Goal: Task Accomplishment & Management: Use online tool/utility

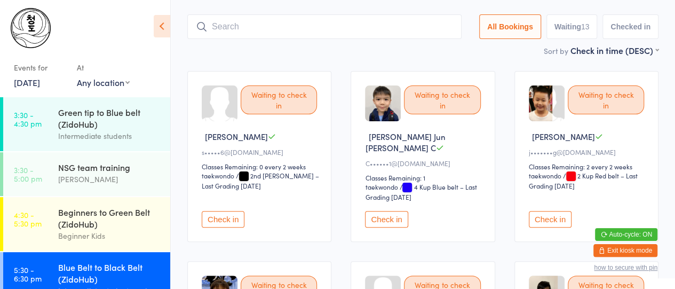
scroll to position [77, 0]
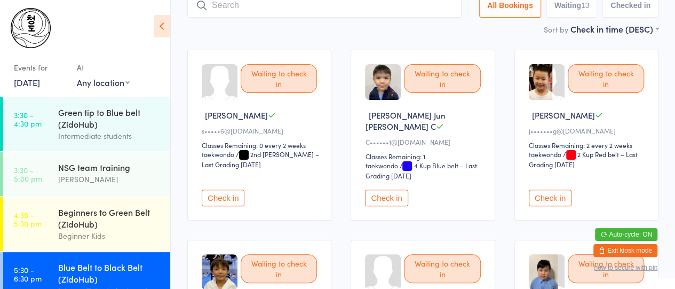
click at [226, 190] on button "Check in" at bounding box center [223, 198] width 43 height 17
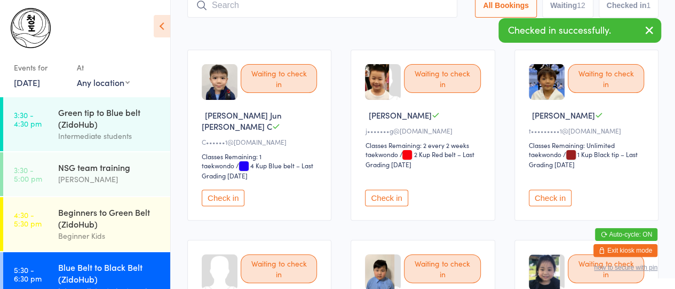
click at [226, 190] on button "Check in" at bounding box center [223, 198] width 43 height 17
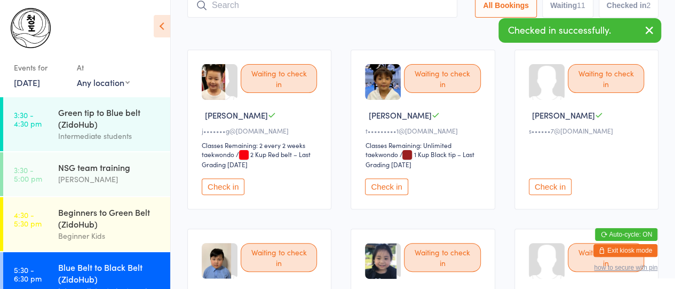
click at [226, 186] on button "Check in" at bounding box center [223, 186] width 43 height 17
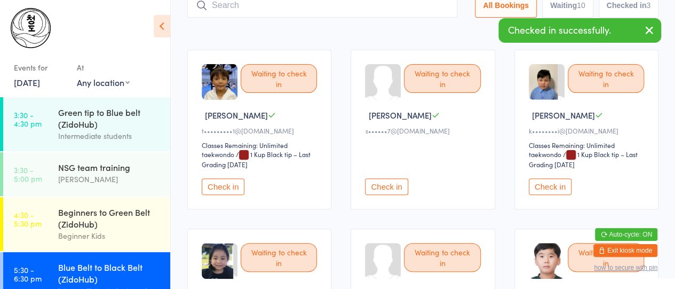
click at [385, 183] on button "Check in" at bounding box center [386, 186] width 43 height 17
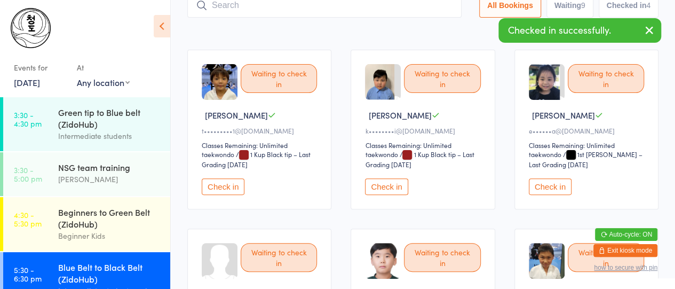
click at [385, 183] on button "Check in" at bounding box center [386, 186] width 43 height 17
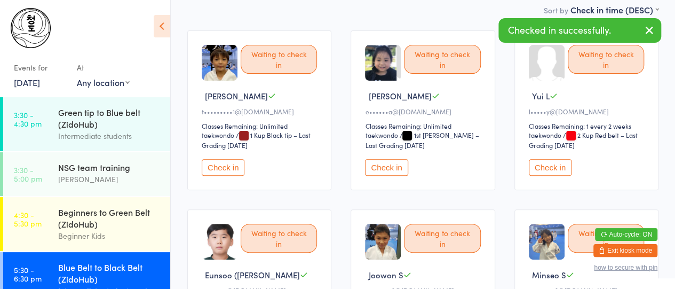
scroll to position [217, 0]
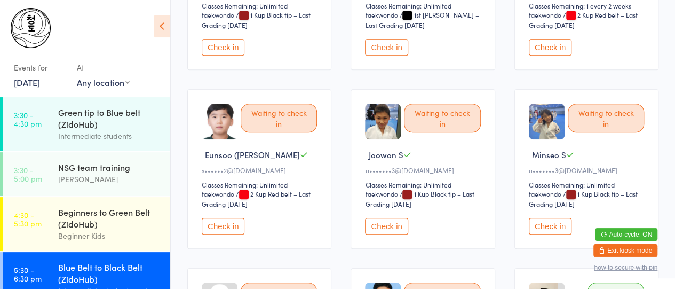
click at [226, 223] on button "Check in" at bounding box center [223, 226] width 43 height 17
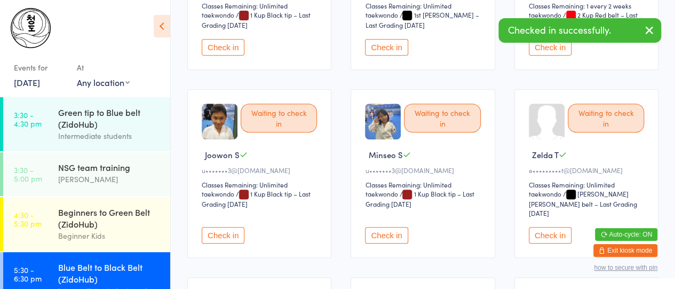
click at [226, 227] on button "Check in" at bounding box center [223, 235] width 43 height 17
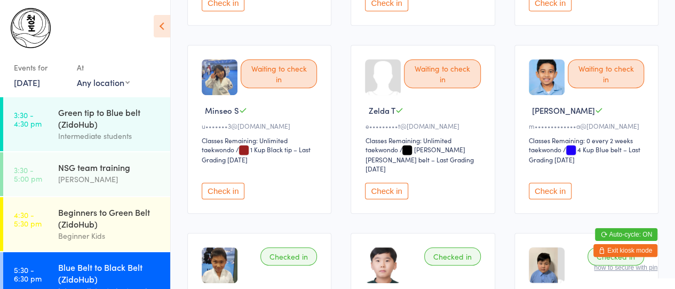
scroll to position [262, 0]
click at [553, 182] on button "Check in" at bounding box center [550, 190] width 43 height 17
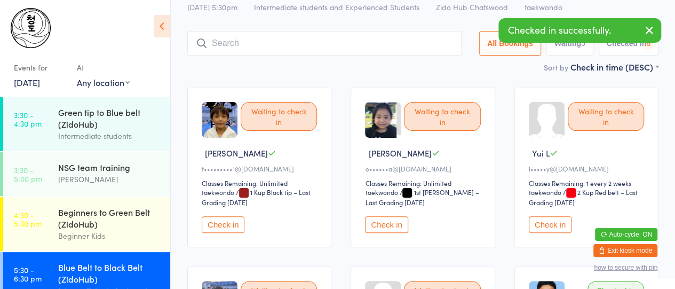
scroll to position [0, 0]
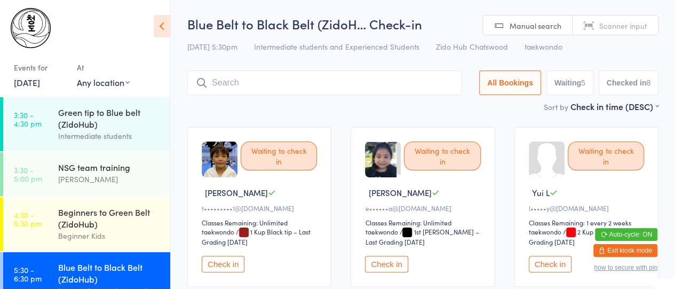
click at [333, 93] on input "search" at bounding box center [324, 82] width 274 height 25
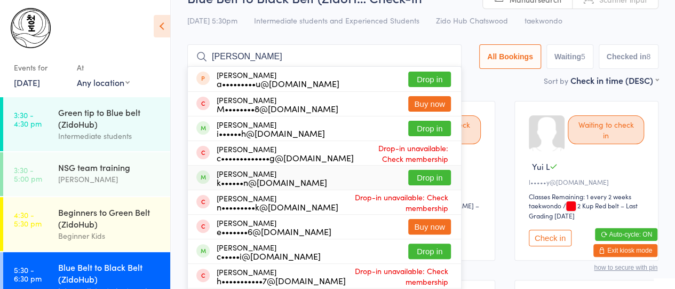
type input "[PERSON_NAME]"
click at [257, 178] on div "k••••••n@[DOMAIN_NAME]" at bounding box center [272, 182] width 111 height 9
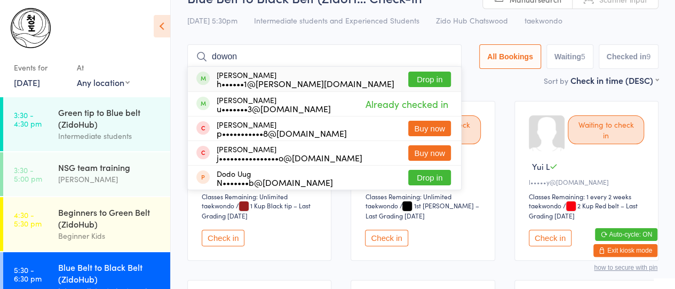
type input "dowon"
click at [237, 77] on div "[PERSON_NAME] h••••••1@[PERSON_NAME][DOMAIN_NAME]" at bounding box center [306, 78] width 178 height 17
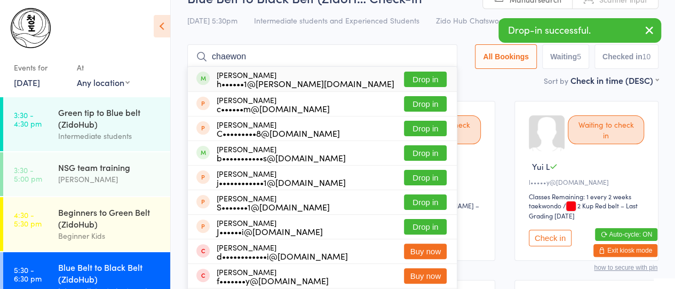
type input "chaewon"
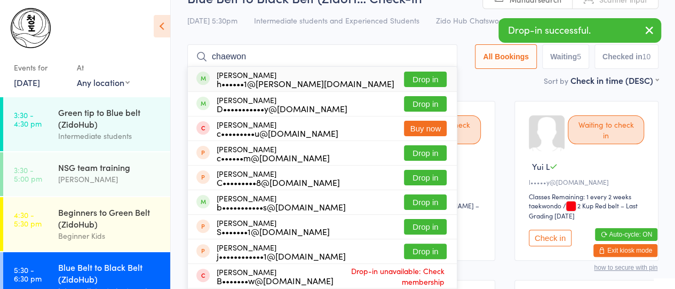
click at [237, 77] on div "Chaewon [PERSON_NAME] h••••••1@[PERSON_NAME][DOMAIN_NAME]" at bounding box center [306, 78] width 178 height 17
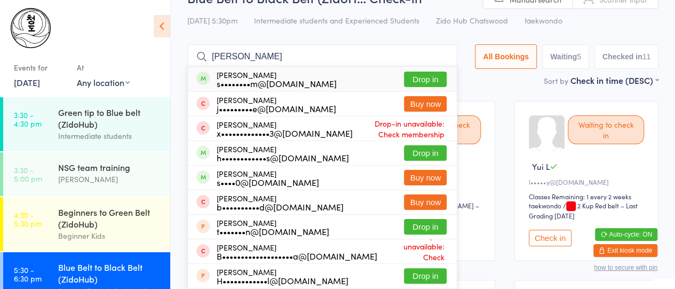
type input "[PERSON_NAME]"
click at [241, 79] on div "s••••••••m@[DOMAIN_NAME]" at bounding box center [277, 83] width 120 height 9
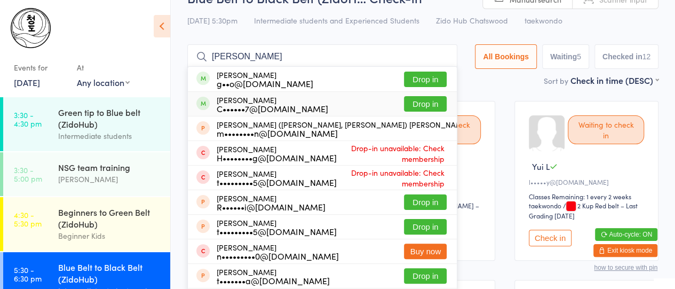
type input "[PERSON_NAME]"
click at [238, 101] on div "[PERSON_NAME] C••••••7@[DOMAIN_NAME]" at bounding box center [273, 104] width 112 height 17
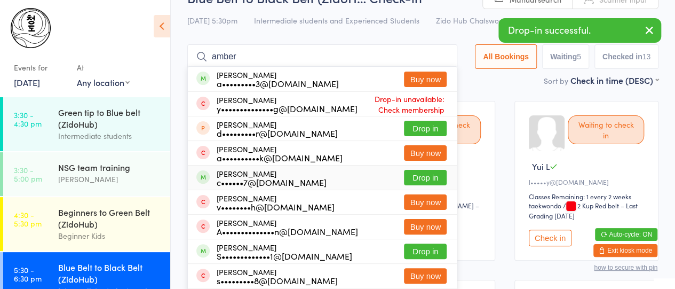
type input "amber"
click at [235, 175] on div "[PERSON_NAME] c••••••7@[DOMAIN_NAME]" at bounding box center [272, 177] width 110 height 17
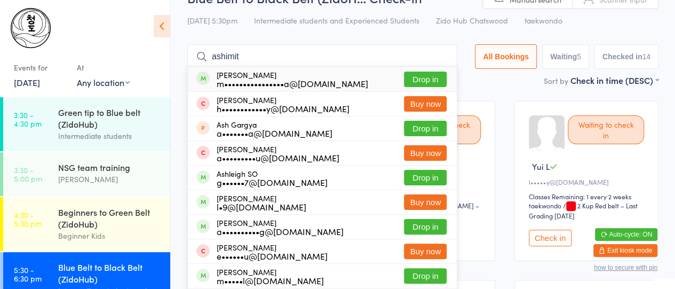
type input "ashimit"
click at [276, 81] on div "m••••••••••••••••a@[DOMAIN_NAME]" at bounding box center [293, 83] width 152 height 9
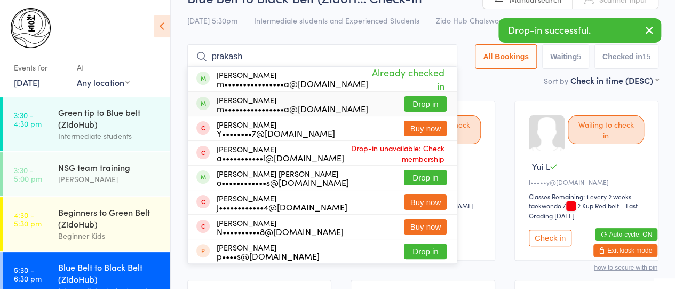
type input "prakash"
click at [254, 102] on div "[PERSON_NAME] m••••••••••••••••a@[DOMAIN_NAME]" at bounding box center [293, 104] width 152 height 17
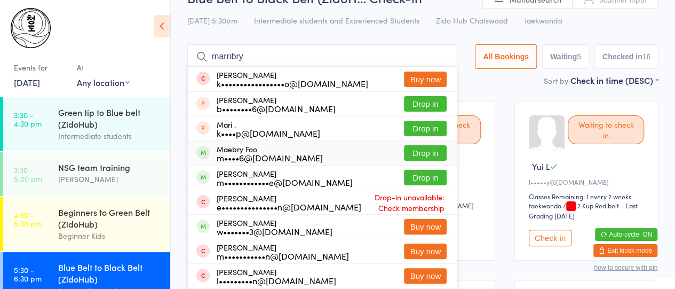
type input "marnbry"
click at [234, 154] on div "m••••6@[DOMAIN_NAME]" at bounding box center [270, 157] width 106 height 9
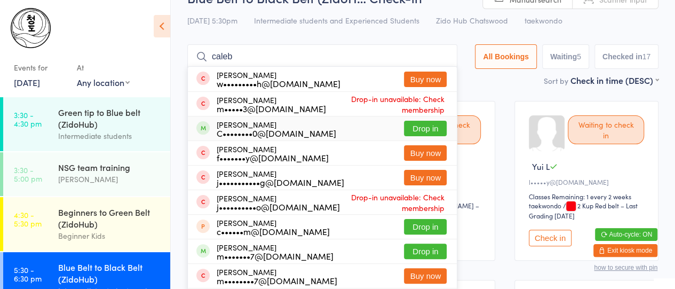
type input "caleb"
click at [248, 129] on div "C••••••••0@[DOMAIN_NAME]" at bounding box center [277, 133] width 120 height 9
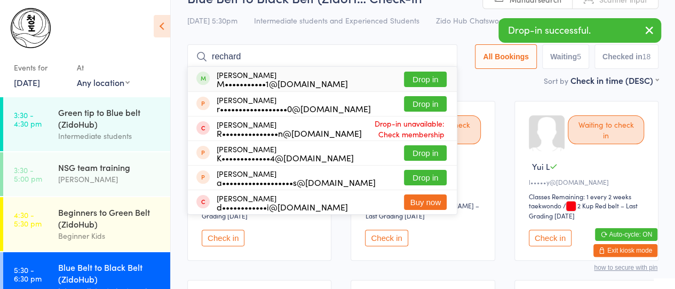
type input "rechard"
click at [257, 79] on div "M•••••••••••1@[DOMAIN_NAME]" at bounding box center [282, 83] width 131 height 9
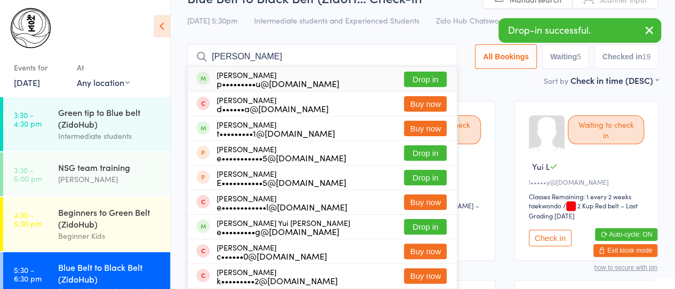
type input "[PERSON_NAME]"
click at [255, 84] on div "p•••••••••u@[DOMAIN_NAME]" at bounding box center [278, 83] width 123 height 9
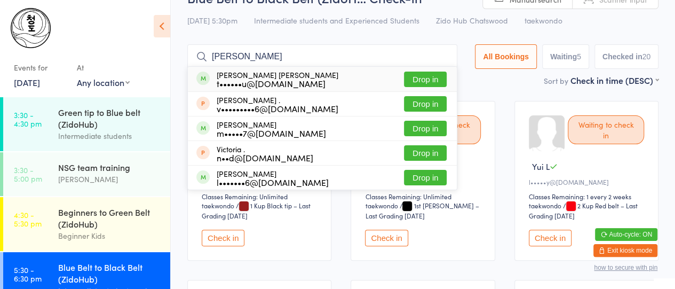
type input "[PERSON_NAME]"
click at [253, 79] on div "t••••••u@[DOMAIN_NAME]" at bounding box center [278, 83] width 122 height 9
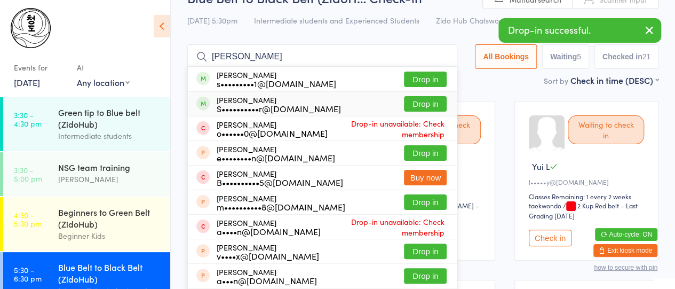
type input "[PERSON_NAME]"
click at [271, 104] on div "S••••••••••r@[DOMAIN_NAME]" at bounding box center [279, 108] width 124 height 9
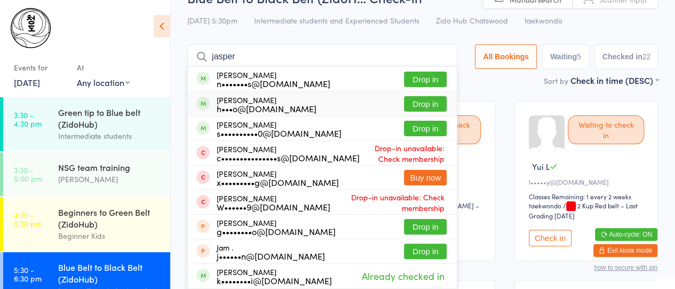
type input "jasper"
click at [281, 112] on div "h•••o@[DOMAIN_NAME]" at bounding box center [267, 108] width 100 height 9
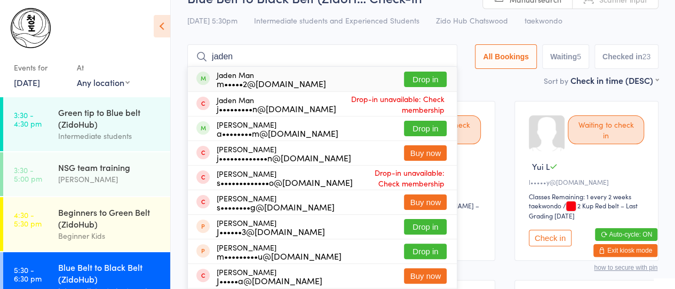
type input "jaden"
click at [245, 85] on div "m•••••2@[DOMAIN_NAME]" at bounding box center [271, 83] width 109 height 9
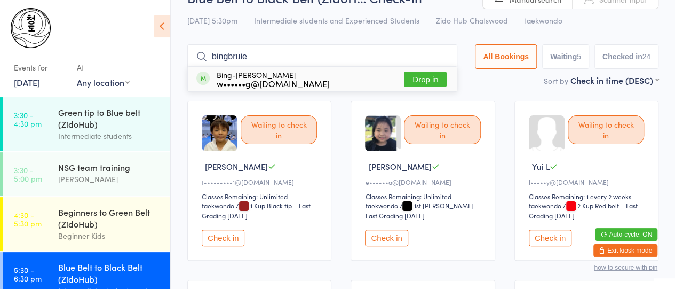
type input "bingbruie"
click at [317, 78] on div "Bing-[PERSON_NAME] w••••••g@[DOMAIN_NAME] Drop in" at bounding box center [322, 79] width 269 height 25
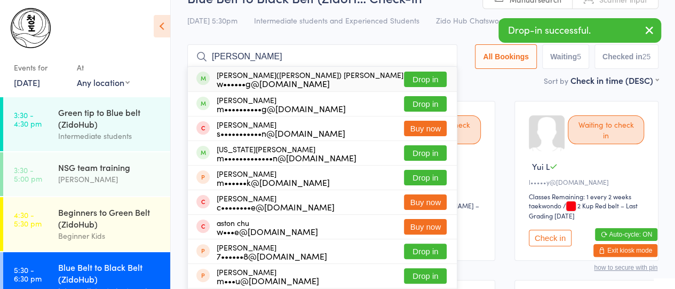
type input "[PERSON_NAME]"
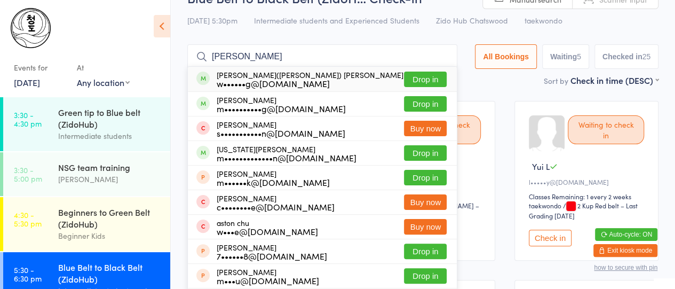
click at [310, 84] on div "[PERSON_NAME]([PERSON_NAME]) [PERSON_NAME] w••••••g@[DOMAIN_NAME] Drop in" at bounding box center [322, 79] width 269 height 25
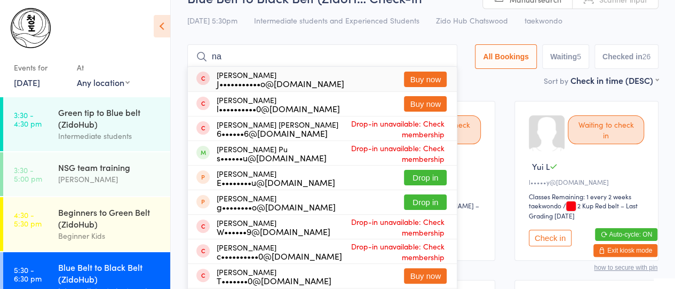
type input "n"
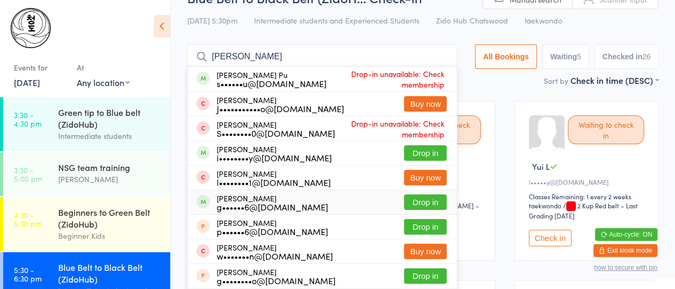
type input "[PERSON_NAME]"
click at [222, 202] on div "g••••••6@[DOMAIN_NAME]" at bounding box center [273, 206] width 112 height 9
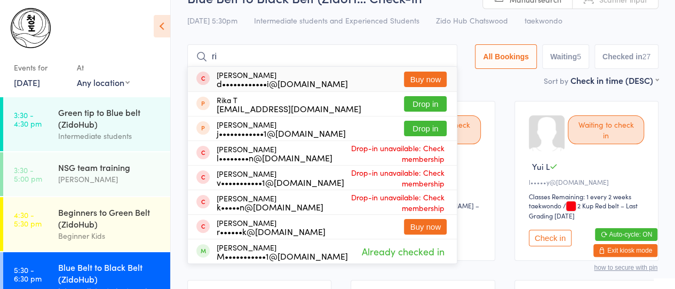
type input "r"
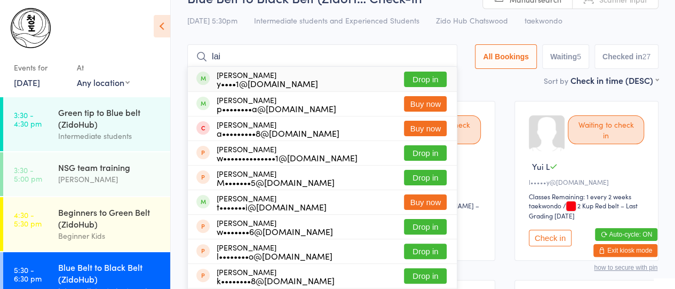
type input "lai"
click at [261, 79] on div "y••••1@[DOMAIN_NAME]" at bounding box center [267, 83] width 101 height 9
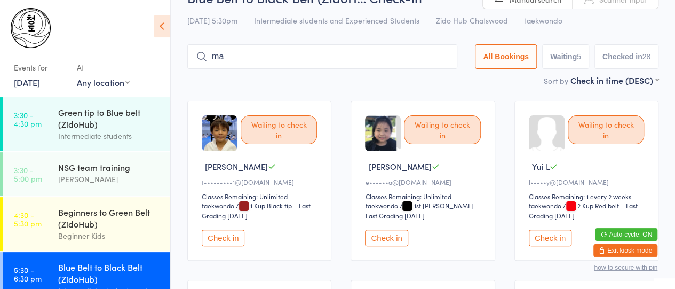
type input "m"
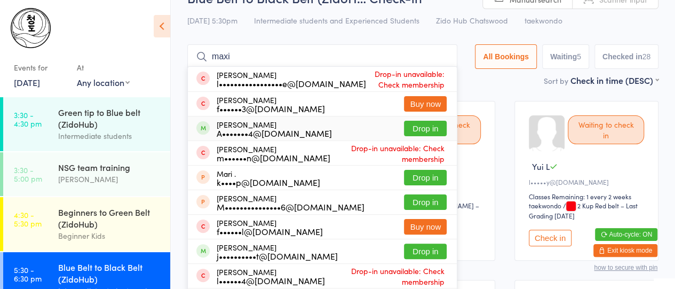
type input "maxi"
click at [274, 129] on div "A•••••••4@[DOMAIN_NAME]" at bounding box center [274, 133] width 115 height 9
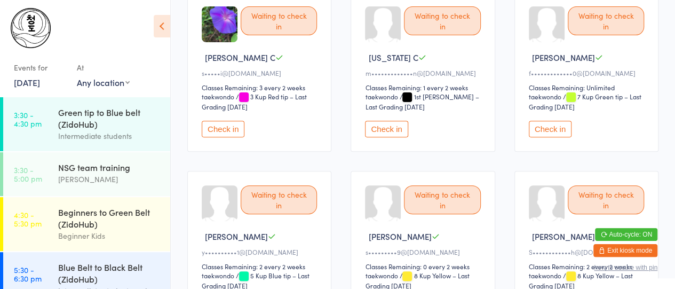
scroll to position [136, 0]
click at [216, 128] on button "Check in" at bounding box center [223, 128] width 43 height 17
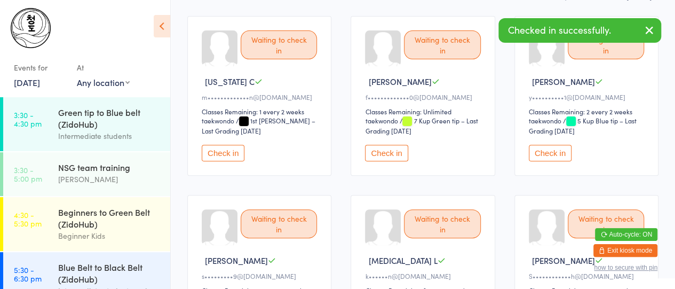
scroll to position [111, 0]
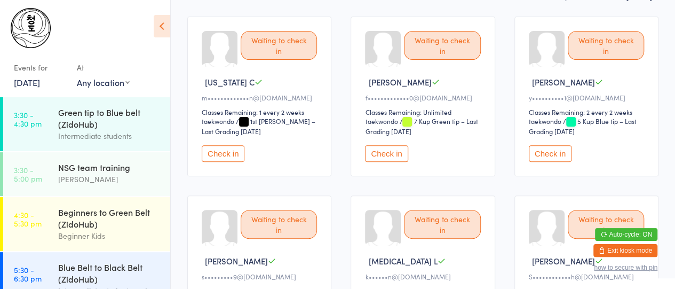
click at [225, 153] on button "Check in" at bounding box center [223, 153] width 43 height 17
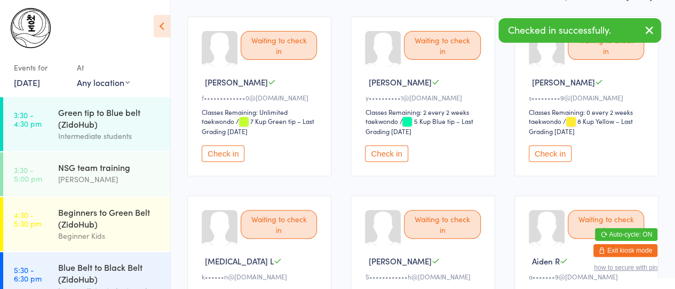
click at [225, 153] on button "Check in" at bounding box center [223, 153] width 43 height 17
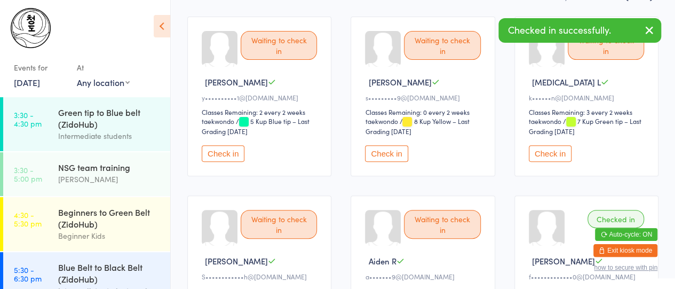
click at [225, 153] on button "Check in" at bounding box center [223, 153] width 43 height 17
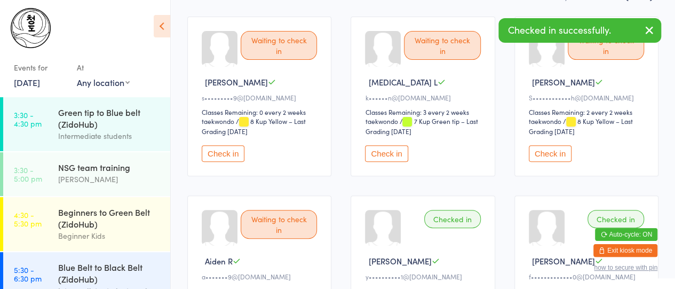
click at [225, 153] on button "Check in" at bounding box center [223, 153] width 43 height 17
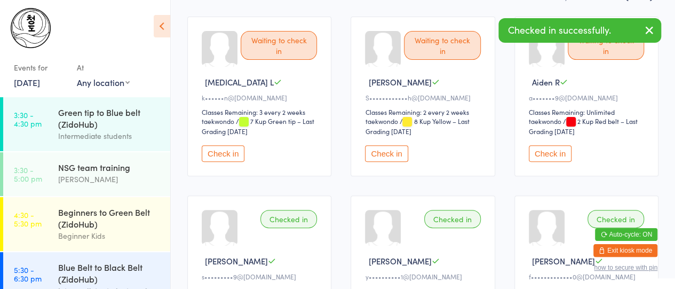
click at [225, 153] on button "Check in" at bounding box center [223, 153] width 43 height 17
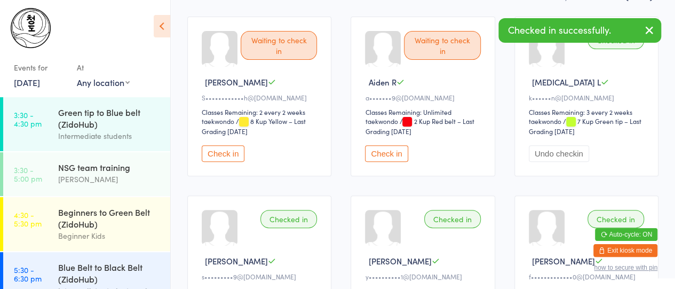
click at [225, 153] on button "Check in" at bounding box center [223, 153] width 43 height 17
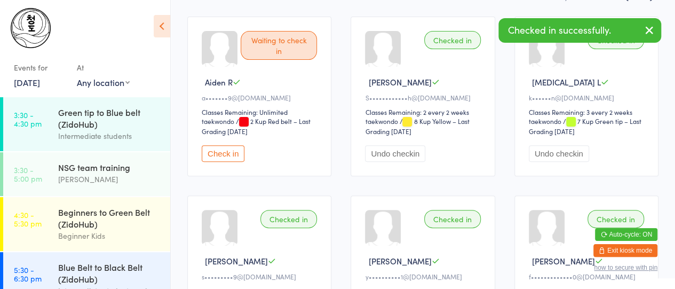
click at [225, 153] on button "Check in" at bounding box center [223, 153] width 43 height 17
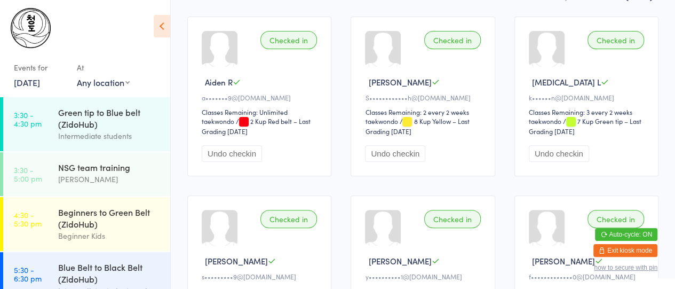
scroll to position [0, 0]
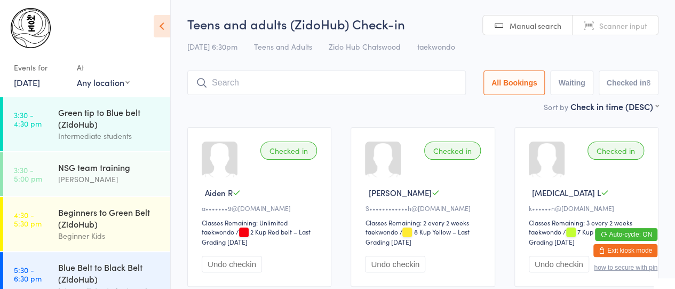
click at [242, 88] on input "search" at bounding box center [326, 82] width 279 height 25
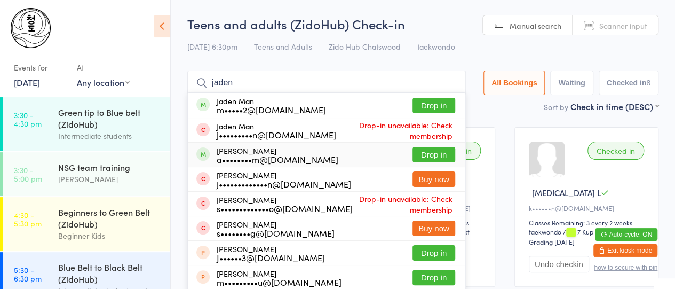
type input "jaden"
click at [328, 155] on div "Jaden [PERSON_NAME] a••••••••m@[DOMAIN_NAME] Drop in" at bounding box center [327, 155] width 278 height 24
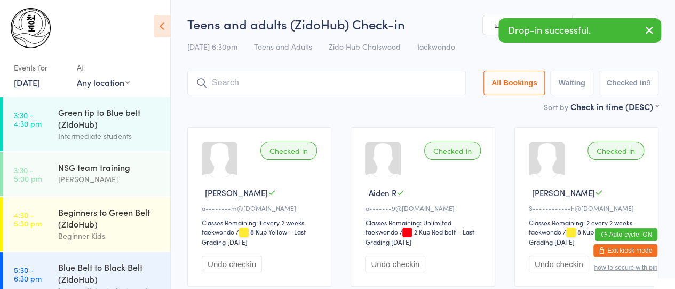
click at [328, 155] on div "Checked in Jaden C a••••••••m@[DOMAIN_NAME] Classes Remaining: 1 every 2 weeks …" at bounding box center [259, 207] width 144 height 160
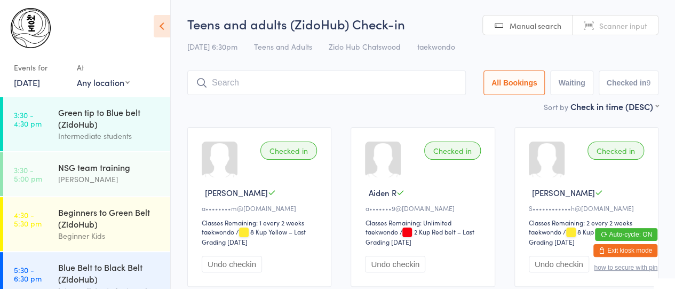
click at [328, 90] on input "search" at bounding box center [326, 82] width 279 height 25
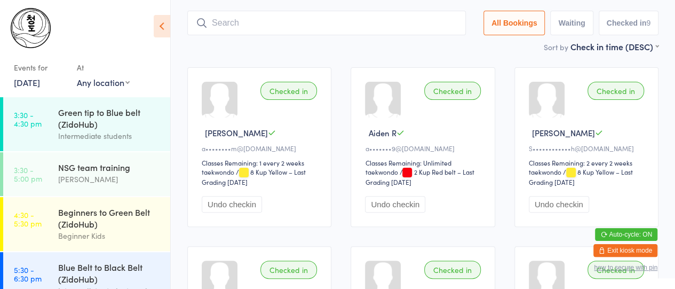
scroll to position [71, 0]
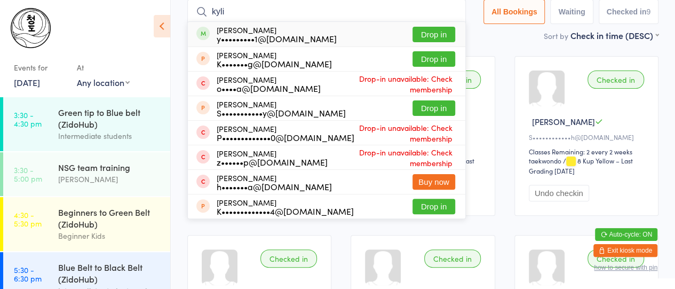
type input "kyli"
click at [325, 37] on div "[PERSON_NAME] y•••••••••1@[DOMAIN_NAME] Drop in" at bounding box center [327, 34] width 278 height 25
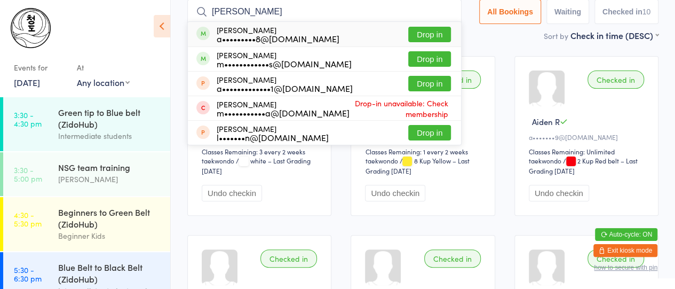
type input "[PERSON_NAME]"
click at [239, 34] on div "a•••••••••8@[DOMAIN_NAME]" at bounding box center [278, 38] width 123 height 9
